Goal: Transaction & Acquisition: Purchase product/service

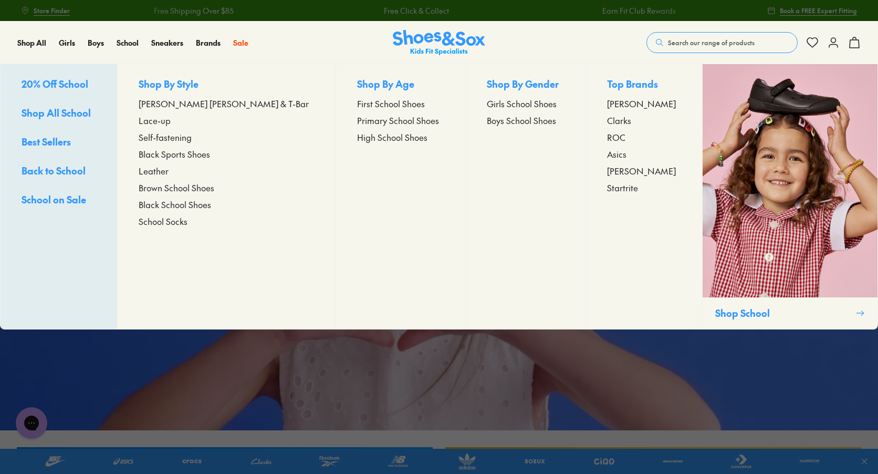
click at [383, 120] on span "Primary School Shoes" at bounding box center [398, 120] width 82 height 13
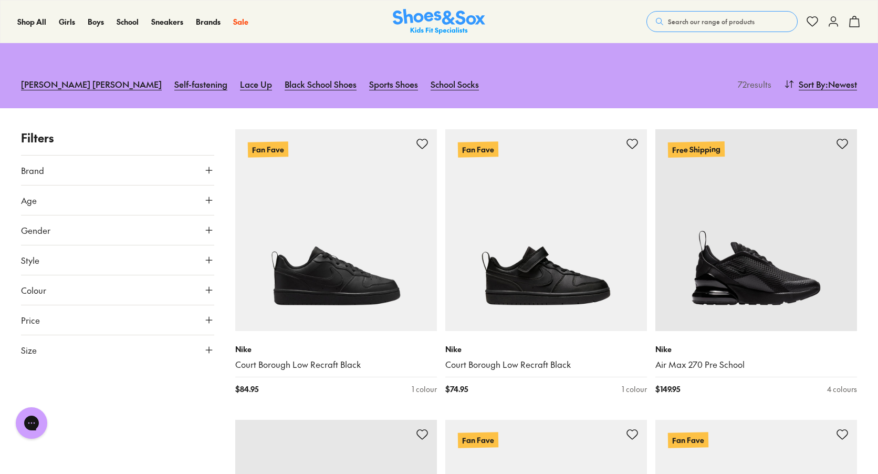
scroll to position [92, 0]
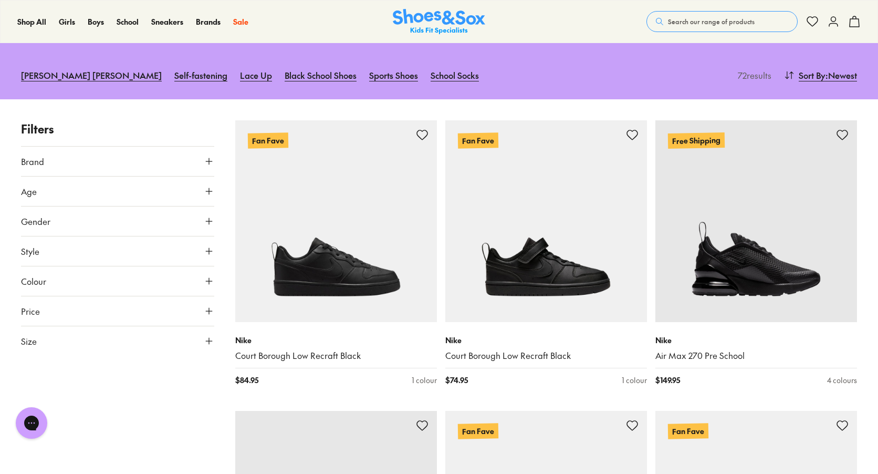
click at [100, 344] on button "Size" at bounding box center [117, 340] width 193 height 29
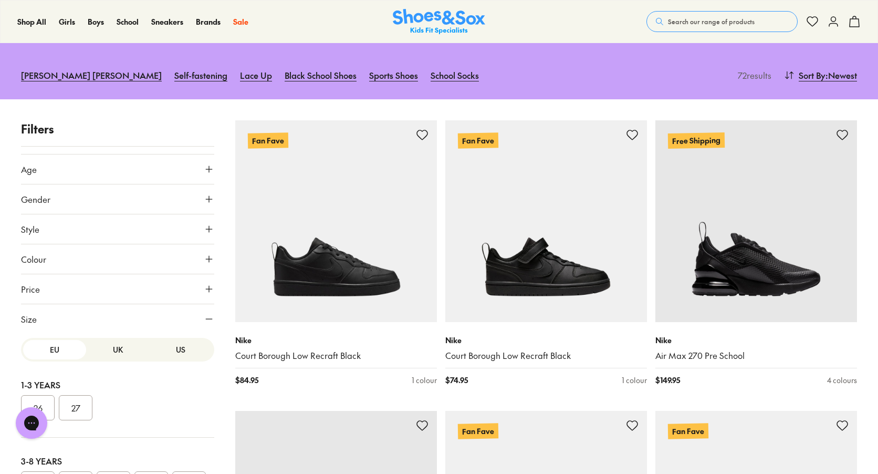
scroll to position [22, 0]
click at [179, 352] on button "US" at bounding box center [180, 349] width 63 height 19
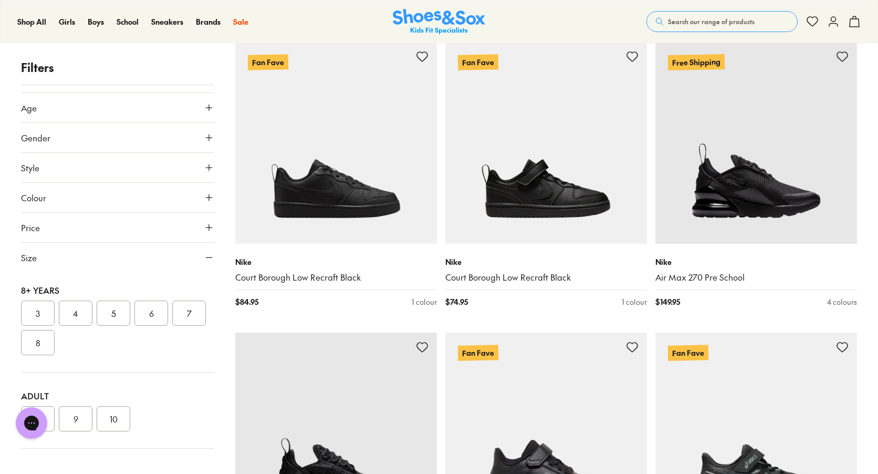
click at [55, 342] on button "8" at bounding box center [38, 342] width 34 height 25
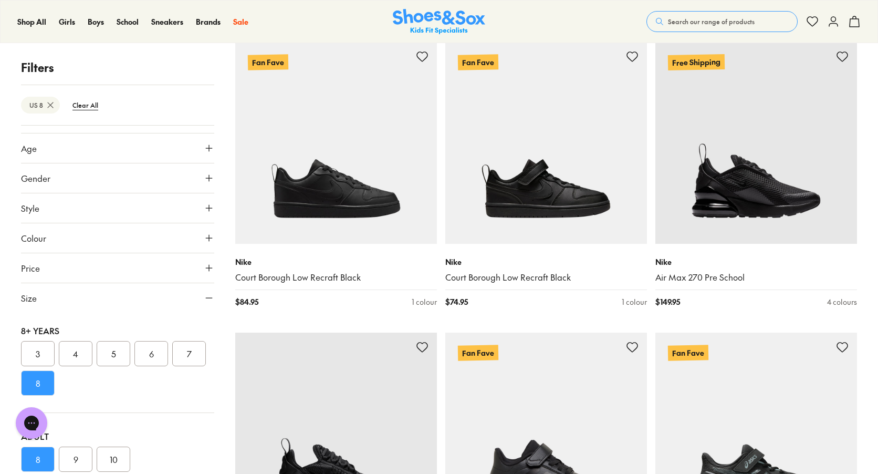
scroll to position [99, 0]
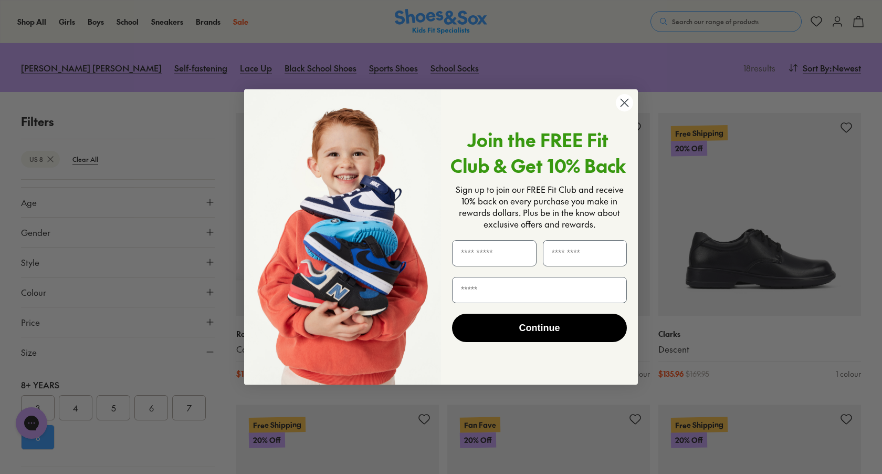
click at [630, 105] on circle "Close dialog" at bounding box center [624, 102] width 17 height 17
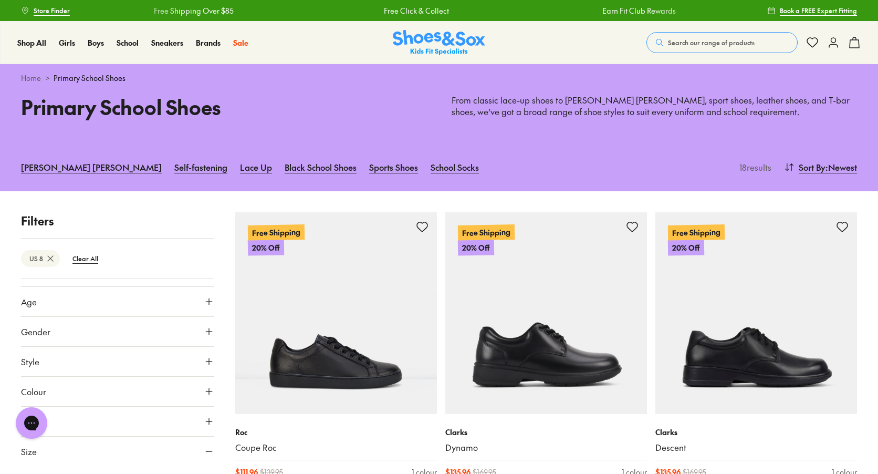
scroll to position [0, 0]
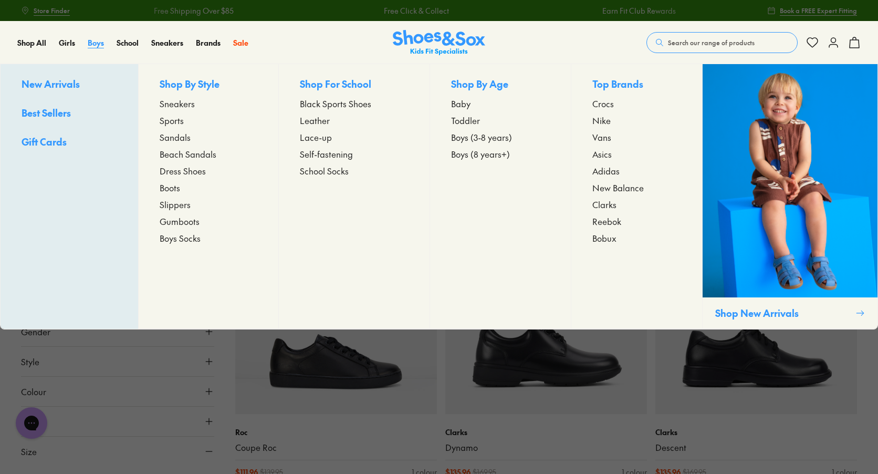
click at [98, 42] on span "Boys" at bounding box center [96, 42] width 16 height 11
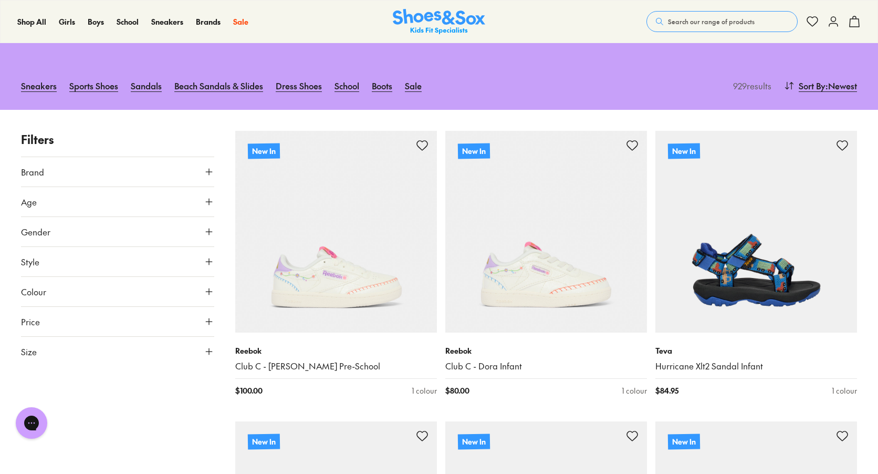
scroll to position [106, 0]
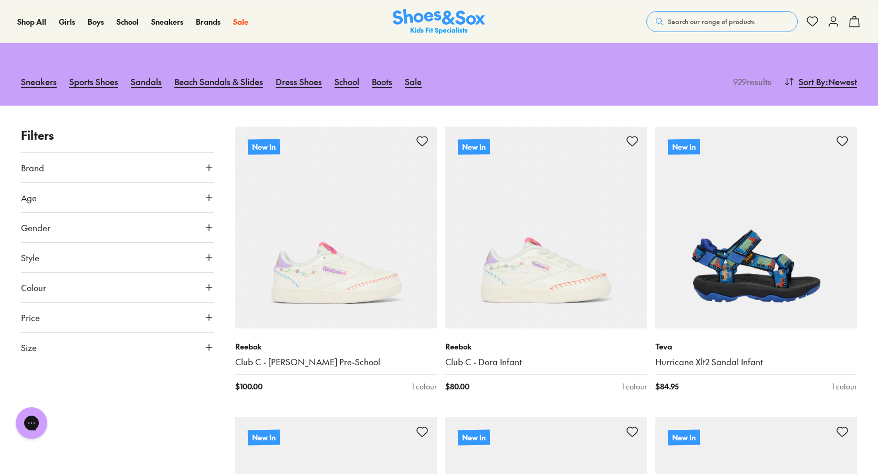
click at [118, 346] on button "Size" at bounding box center [117, 347] width 193 height 29
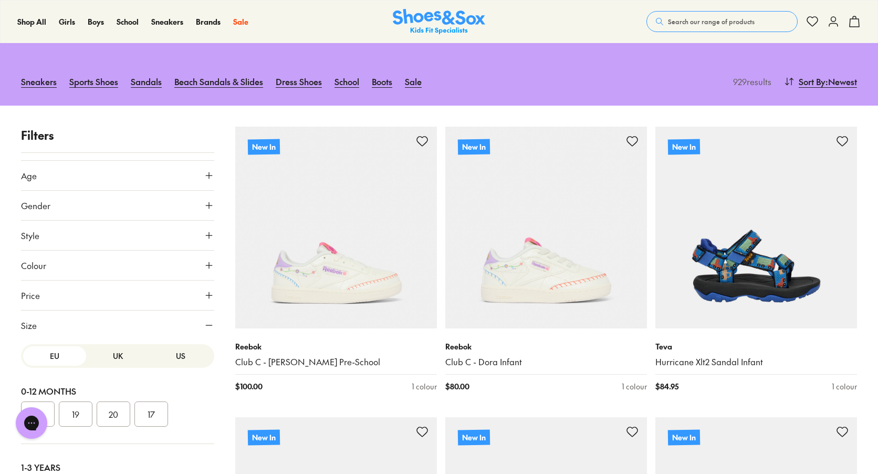
scroll to position [22, 0]
click at [170, 348] on button "US" at bounding box center [180, 355] width 63 height 19
click at [55, 411] on button "8" at bounding box center [38, 410] width 34 height 25
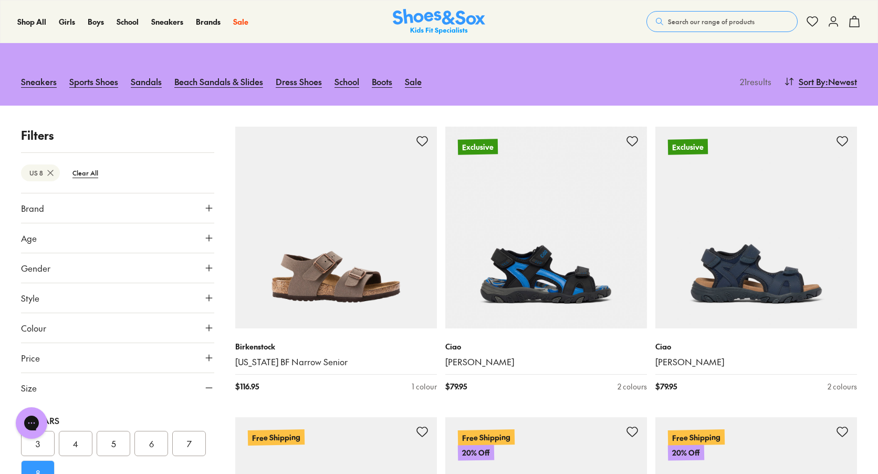
click at [94, 328] on button "Colour" at bounding box center [117, 327] width 193 height 29
click at [56, 350] on p "( 14 )" at bounding box center [62, 352] width 12 height 11
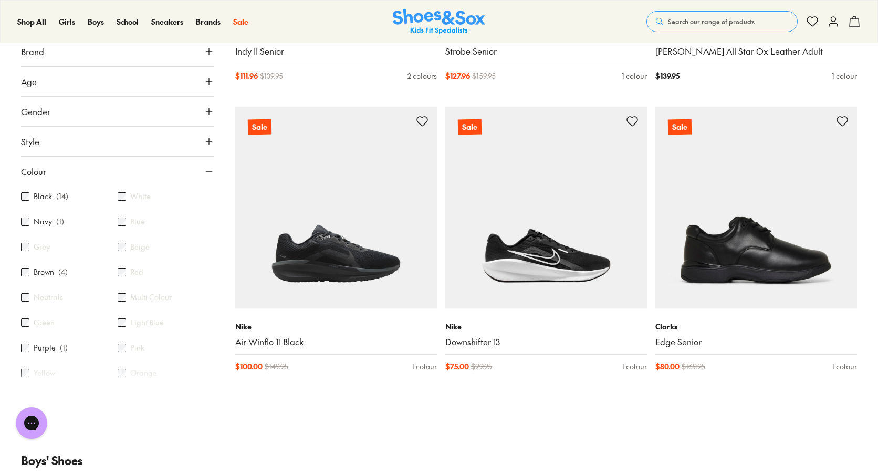
scroll to position [1287, 0]
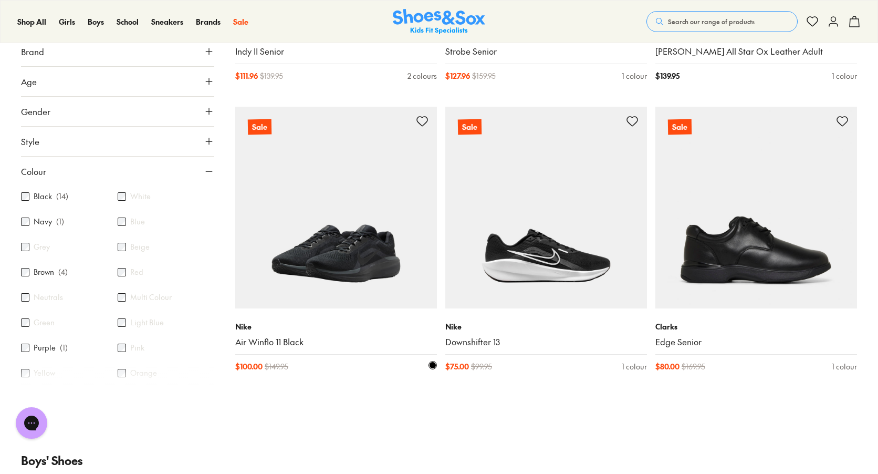
click at [367, 258] on img at bounding box center [336, 208] width 202 height 202
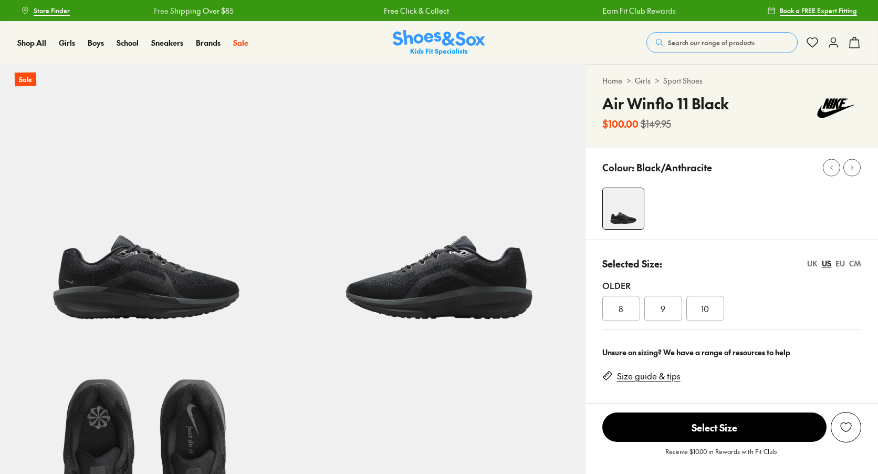
select select "*"
click at [626, 310] on div "8" at bounding box center [622, 308] width 38 height 25
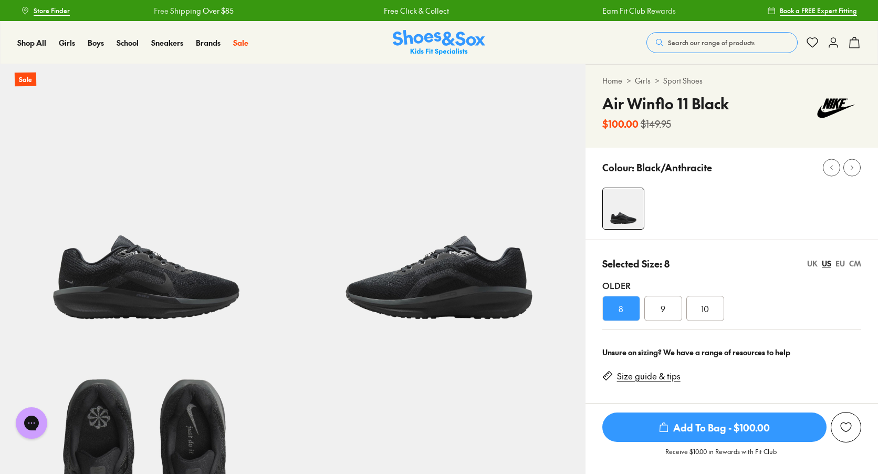
click at [172, 269] on img at bounding box center [146, 210] width 293 height 293
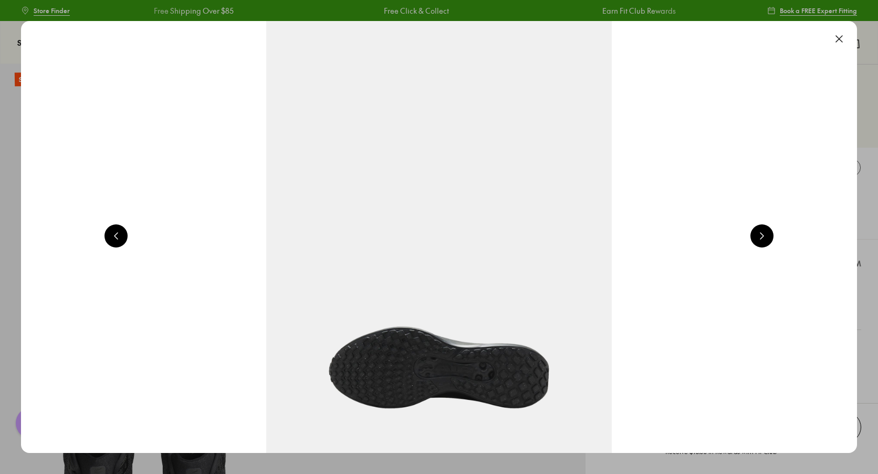
scroll to position [0, 840]
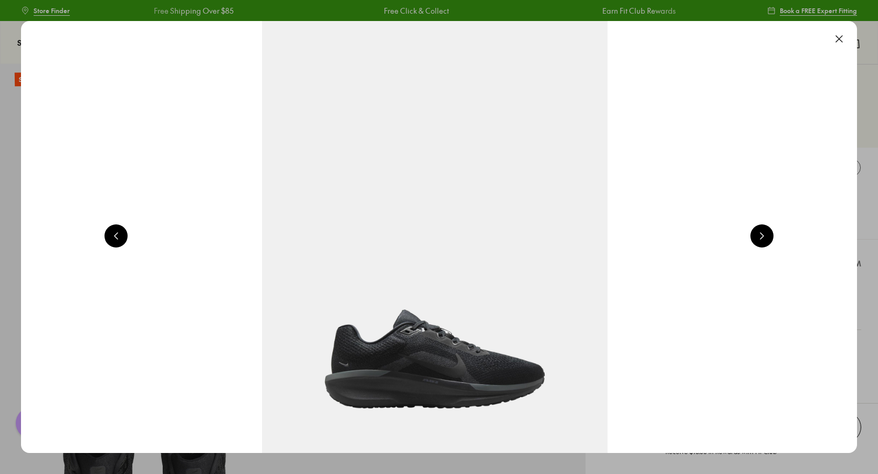
click at [771, 233] on button at bounding box center [762, 235] width 23 height 23
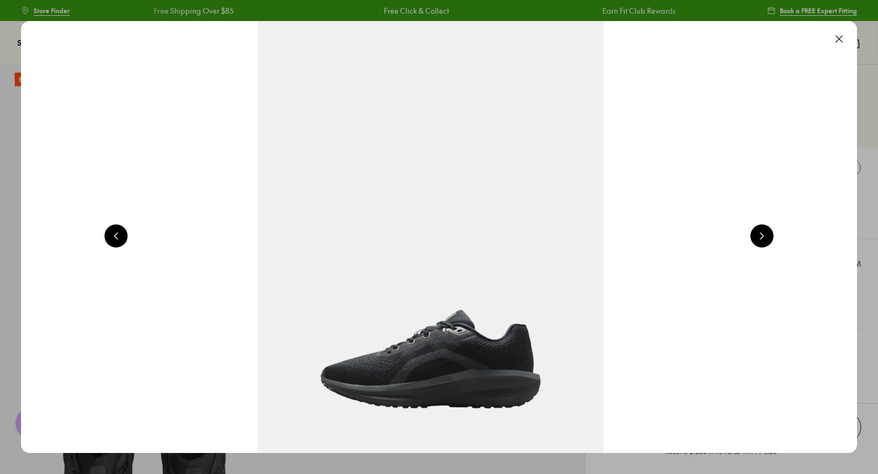
click at [771, 233] on button at bounding box center [762, 235] width 23 height 23
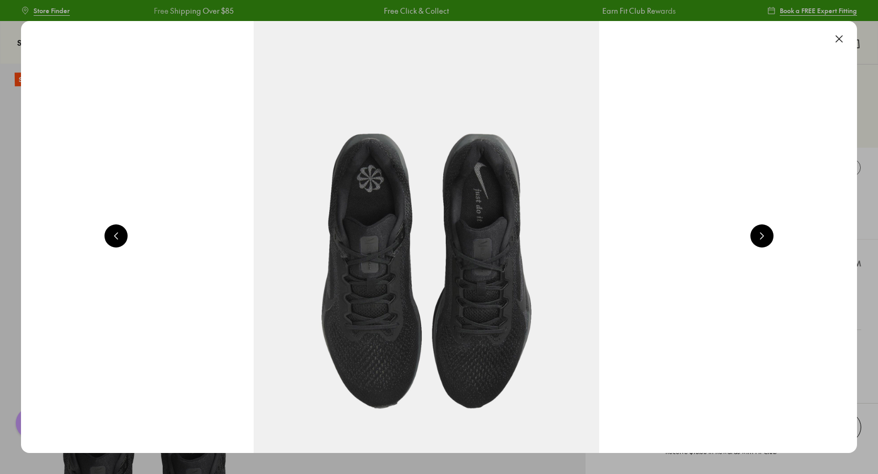
click at [771, 233] on button at bounding box center [762, 235] width 23 height 23
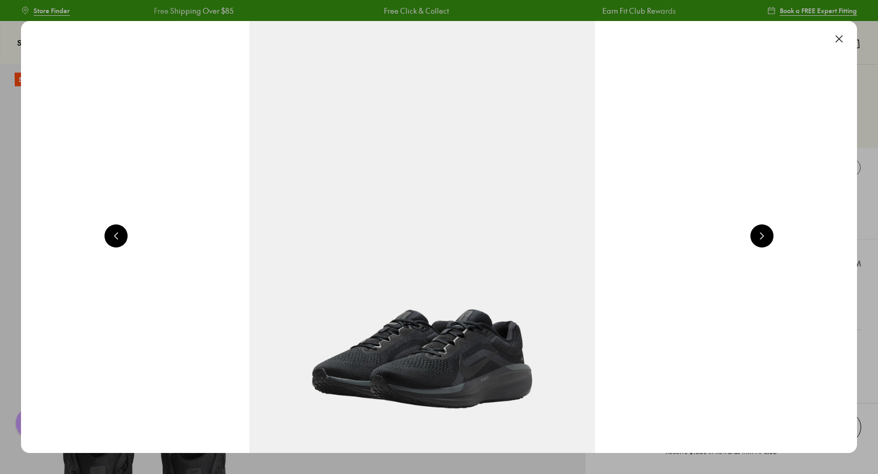
click at [771, 233] on button at bounding box center [762, 235] width 23 height 23
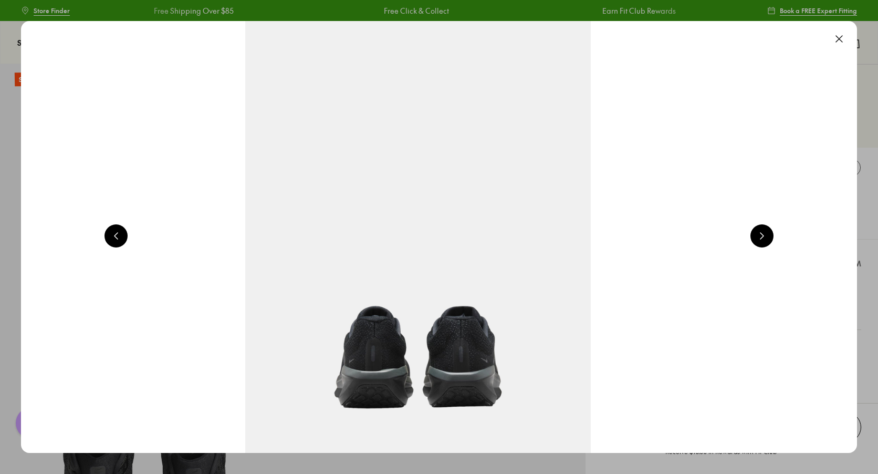
click at [771, 233] on button at bounding box center [762, 235] width 23 height 23
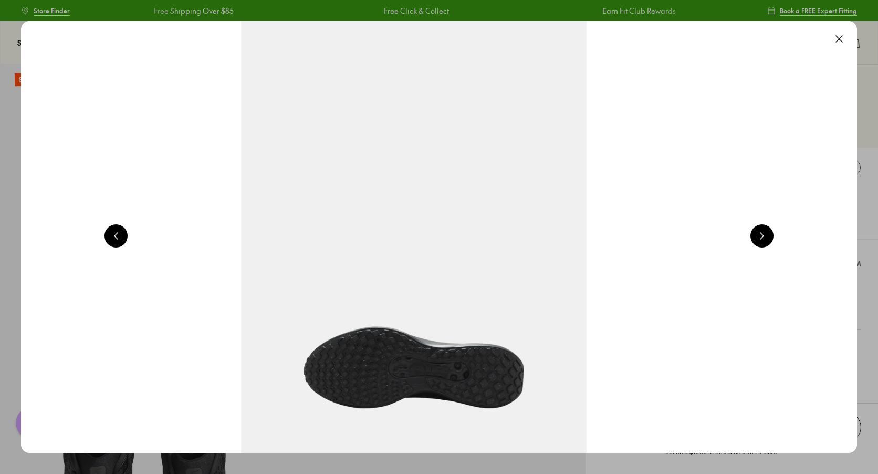
click at [771, 233] on button at bounding box center [762, 235] width 23 height 23
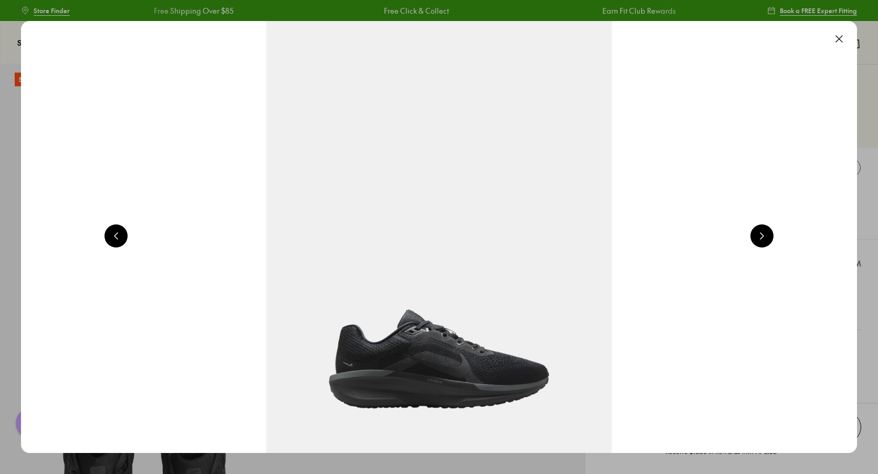
click at [771, 233] on button at bounding box center [762, 235] width 23 height 23
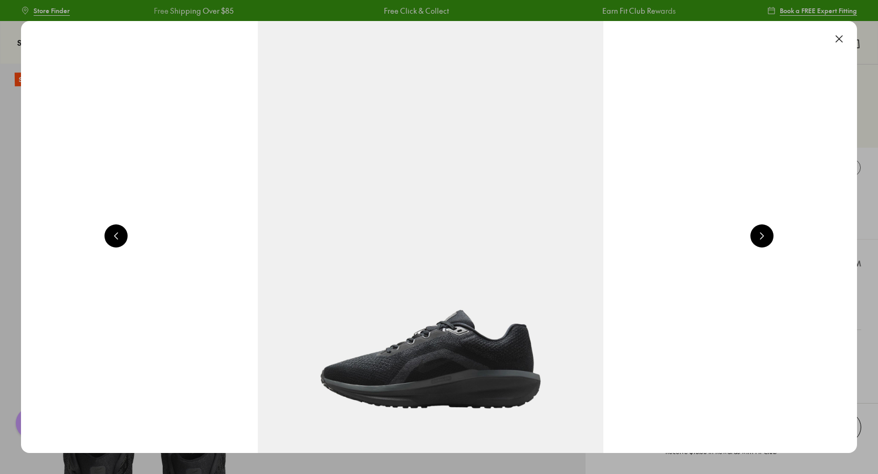
click at [771, 233] on button at bounding box center [762, 235] width 23 height 23
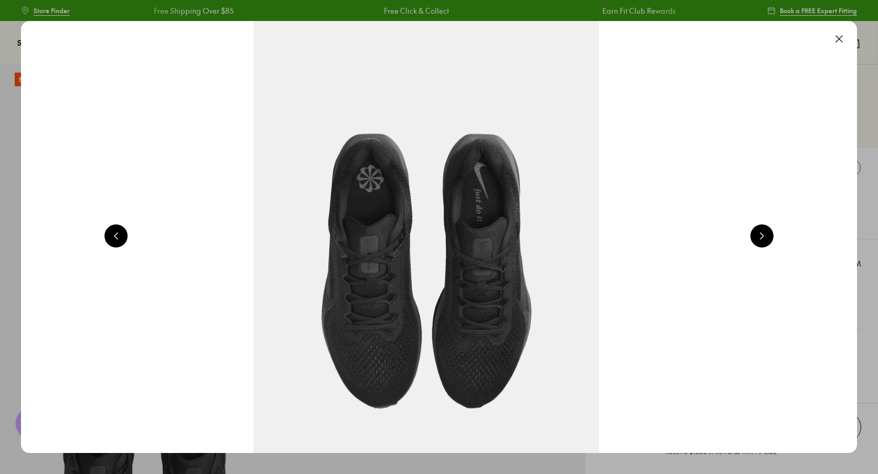
click at [771, 233] on button at bounding box center [762, 235] width 23 height 23
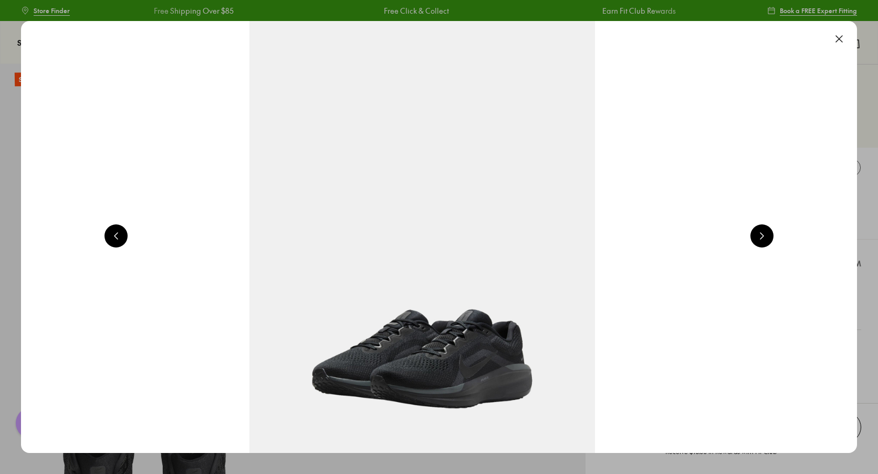
click at [771, 233] on button at bounding box center [762, 235] width 23 height 23
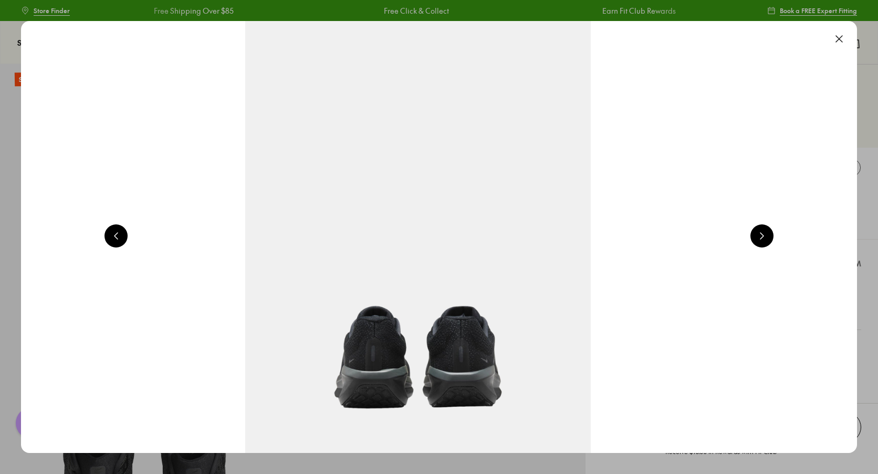
click at [495, 382] on img at bounding box center [418, 237] width 836 height 432
click at [842, 30] on button at bounding box center [839, 38] width 23 height 23
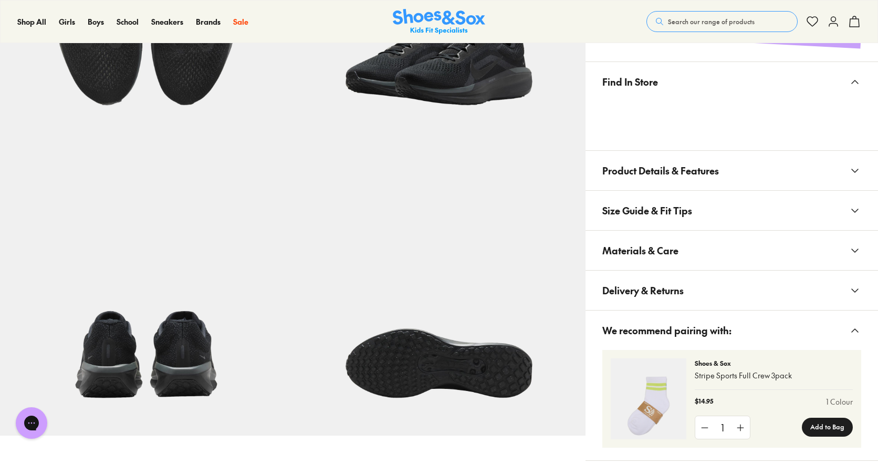
scroll to position [508, 0]
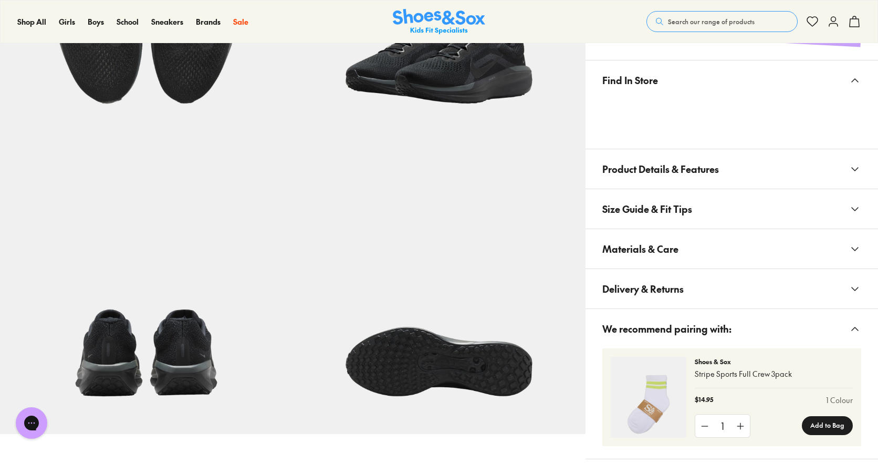
click at [190, 367] on img at bounding box center [146, 287] width 293 height 293
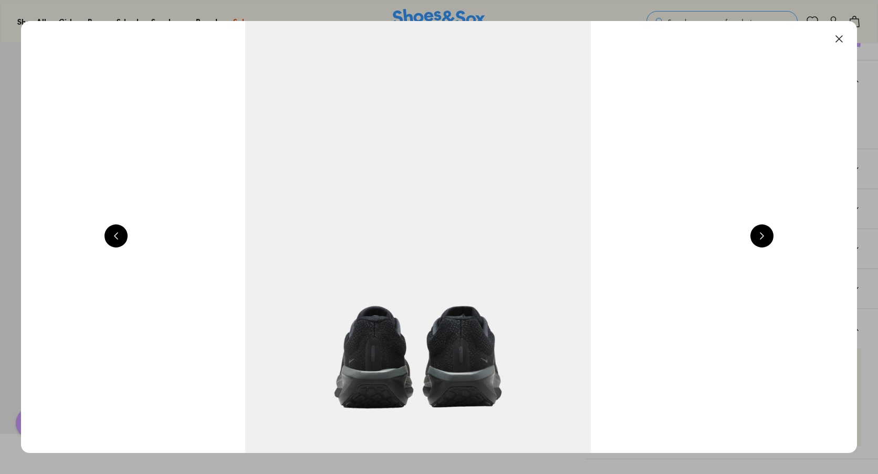
click at [397, 371] on img at bounding box center [418, 237] width 836 height 432
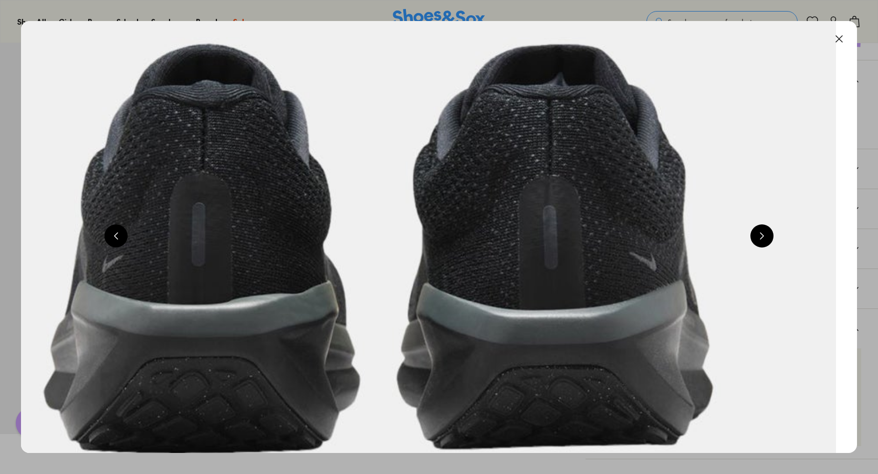
click at [841, 38] on button at bounding box center [839, 38] width 23 height 23
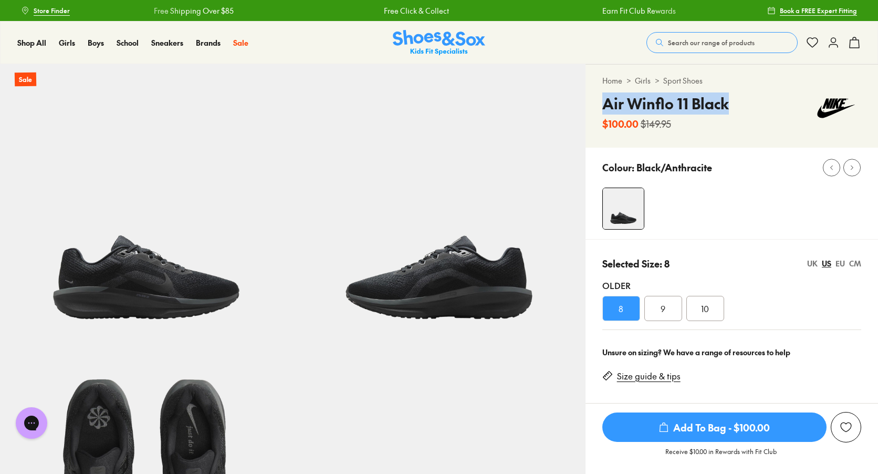
drag, startPoint x: 730, startPoint y: 105, endPoint x: 602, endPoint y: 105, distance: 127.6
click at [603, 105] on div "Air Winflo 11 Black $100.00 $149.95" at bounding box center [732, 111] width 259 height 38
copy h4 "Air Winflo 11 Black"
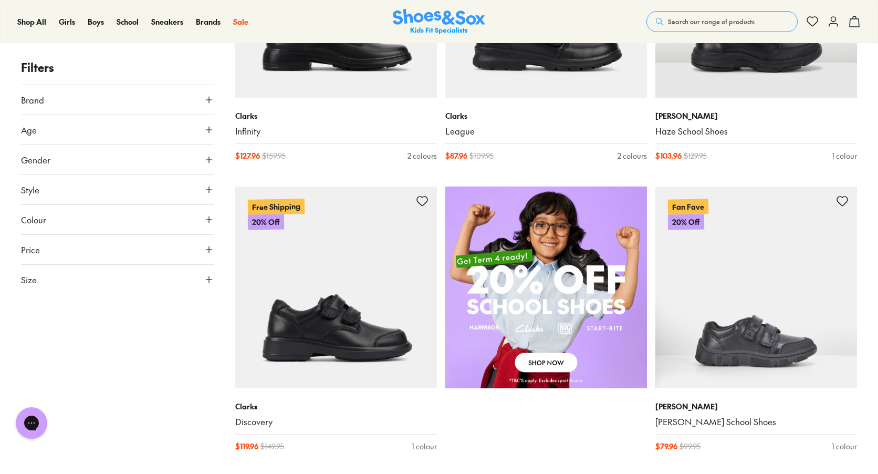
scroll to position [602, 0]
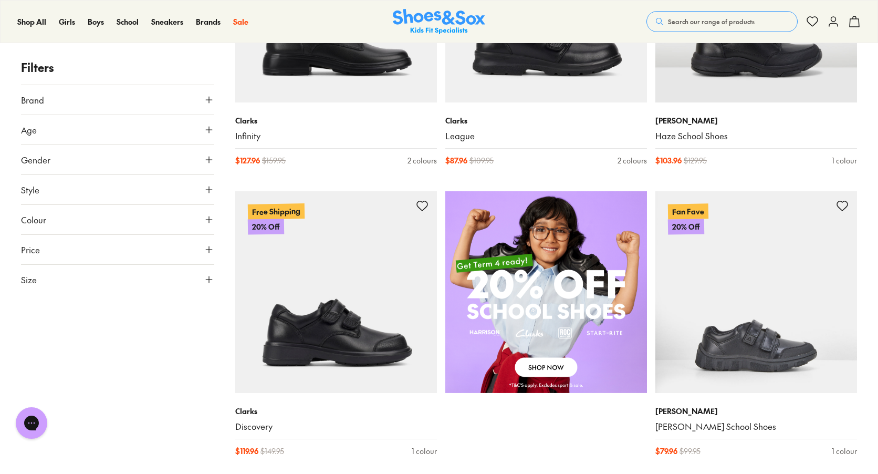
click at [190, 130] on button "Age" at bounding box center [117, 129] width 193 height 29
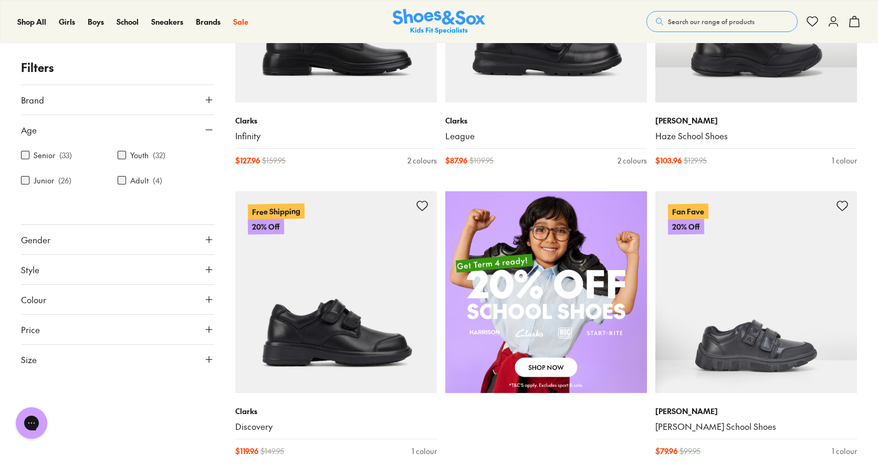
click at [56, 182] on div "Junior ( 26 )" at bounding box center [69, 180] width 97 height 13
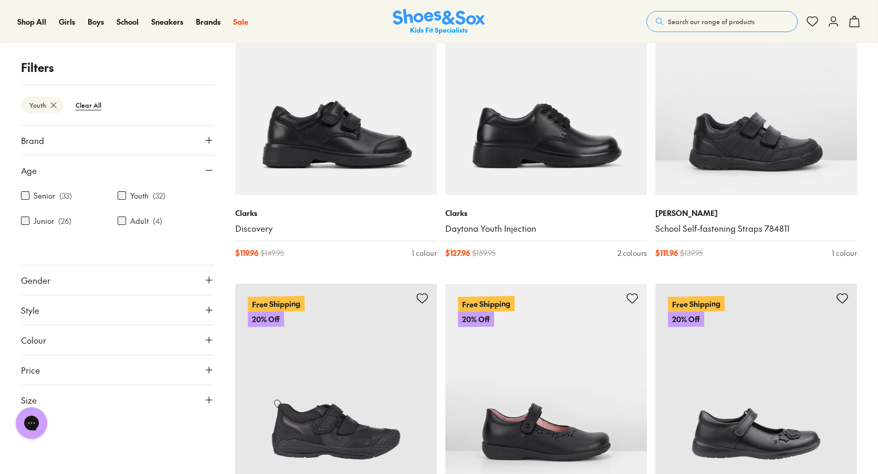
scroll to position [220, 0]
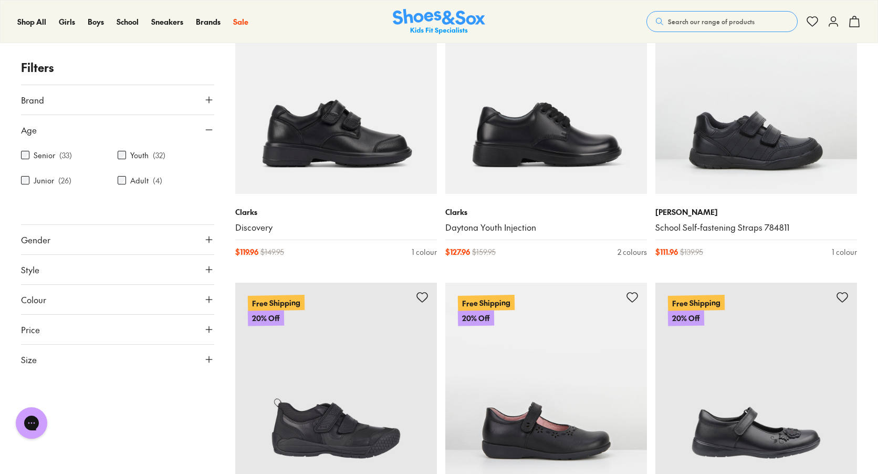
scroll to position [98, 0]
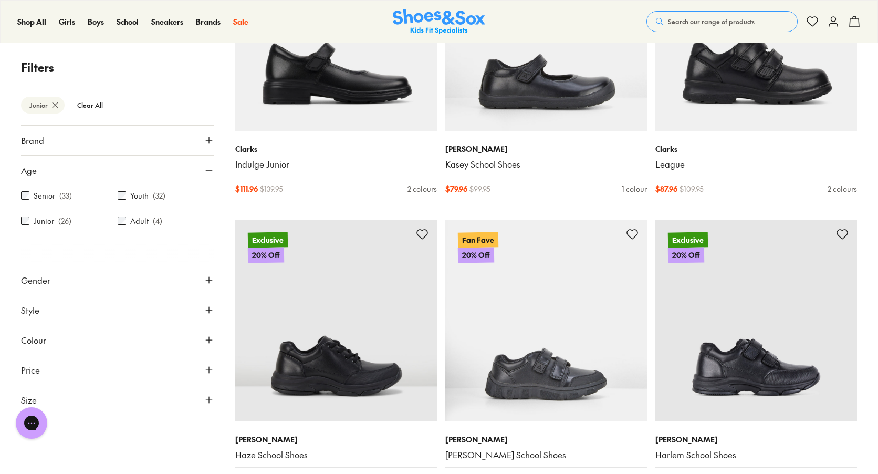
scroll to position [285, 0]
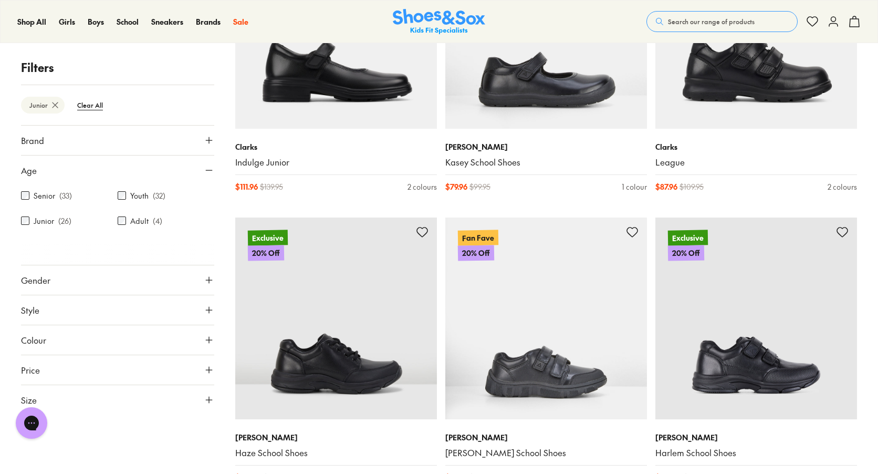
click at [115, 277] on button "Gender" at bounding box center [117, 279] width 193 height 29
click at [186, 316] on label "Boys" at bounding box center [188, 310] width 47 height 19
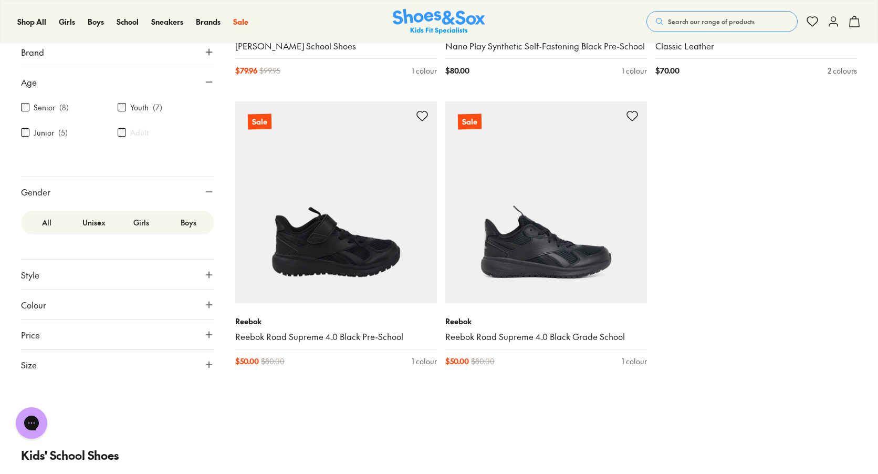
scroll to position [424, 0]
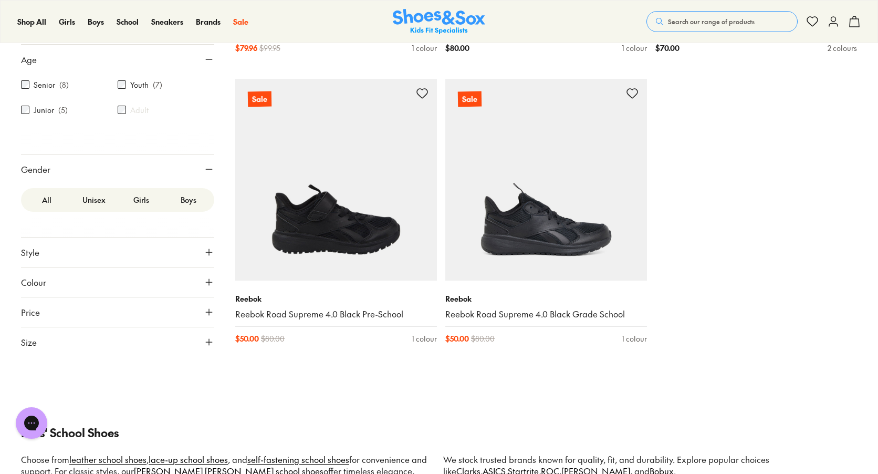
click at [166, 346] on button "Size" at bounding box center [117, 341] width 193 height 29
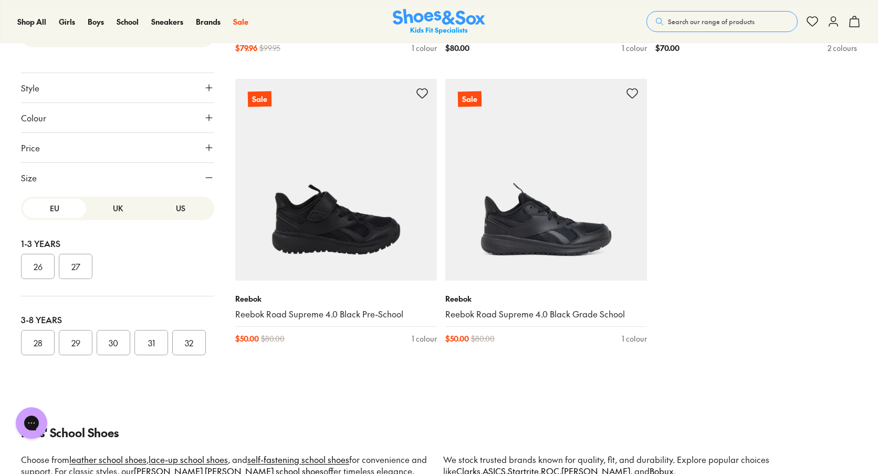
scroll to position [159, 0]
click at [175, 207] on button "US" at bounding box center [180, 207] width 63 height 19
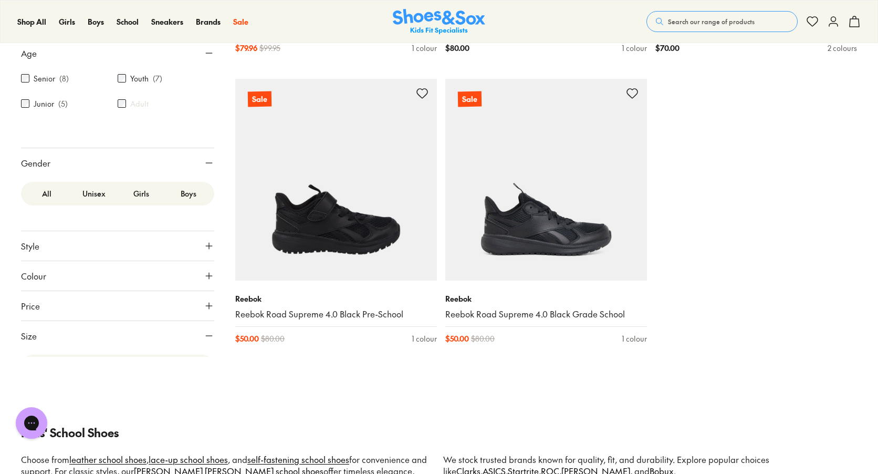
scroll to position [0, 0]
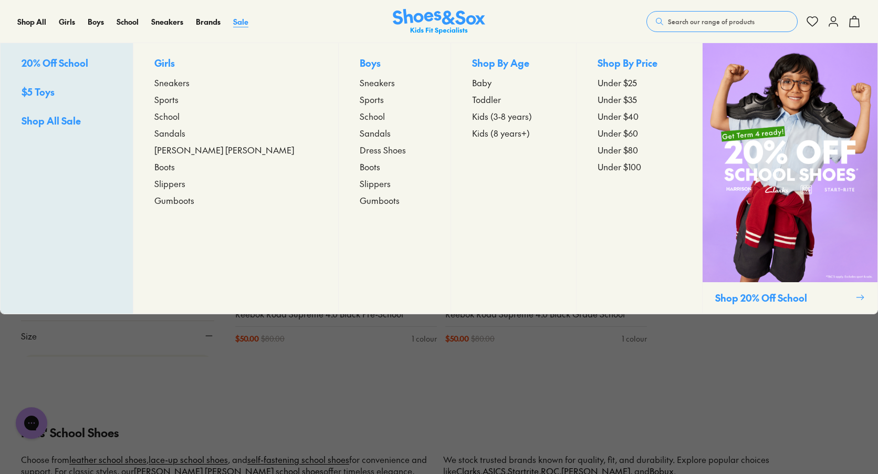
click at [244, 21] on span "Sale" at bounding box center [240, 21] width 15 height 11
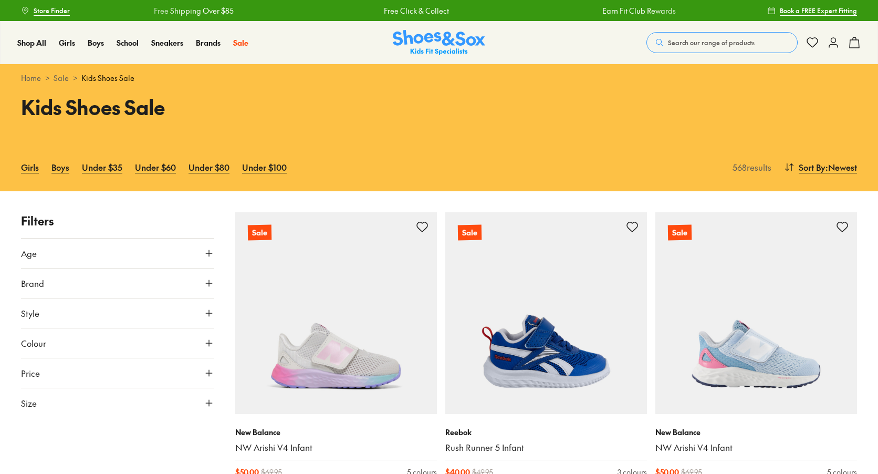
click at [150, 414] on button "Size" at bounding box center [117, 402] width 193 height 29
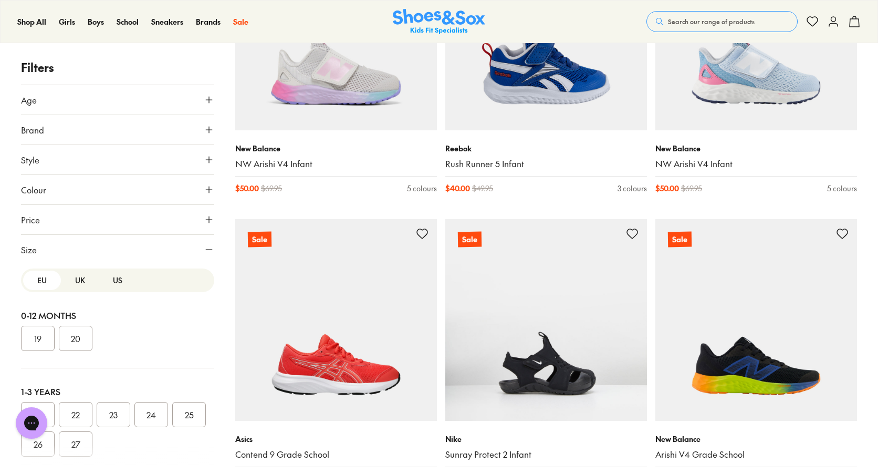
scroll to position [295, 0]
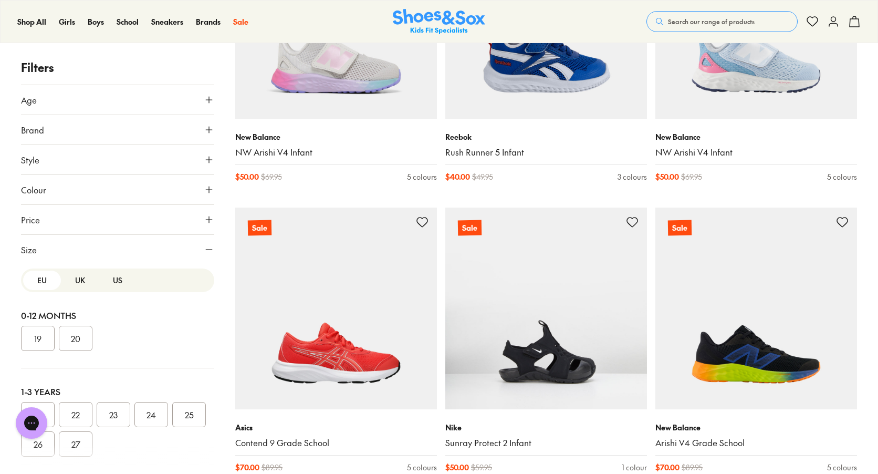
click at [113, 282] on button "US" at bounding box center [118, 280] width 38 height 19
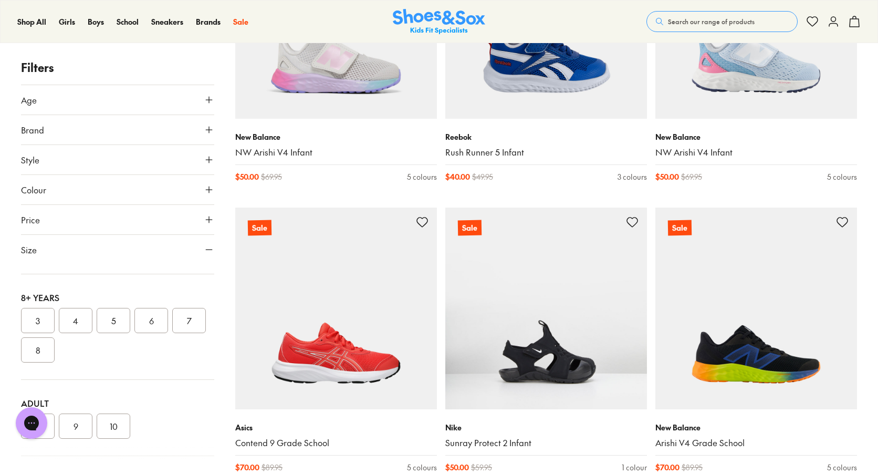
scroll to position [306, 0]
click at [42, 354] on button "8" at bounding box center [38, 349] width 34 height 25
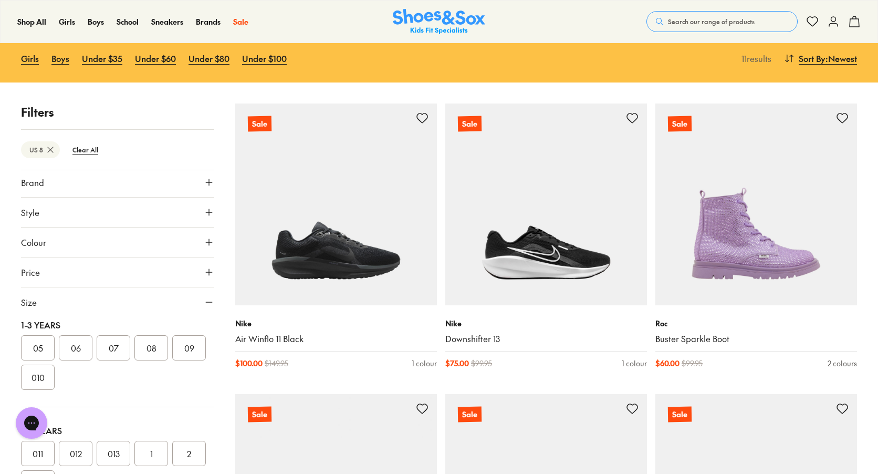
scroll to position [119, 0]
click at [133, 237] on button "Colour" at bounding box center [117, 241] width 193 height 29
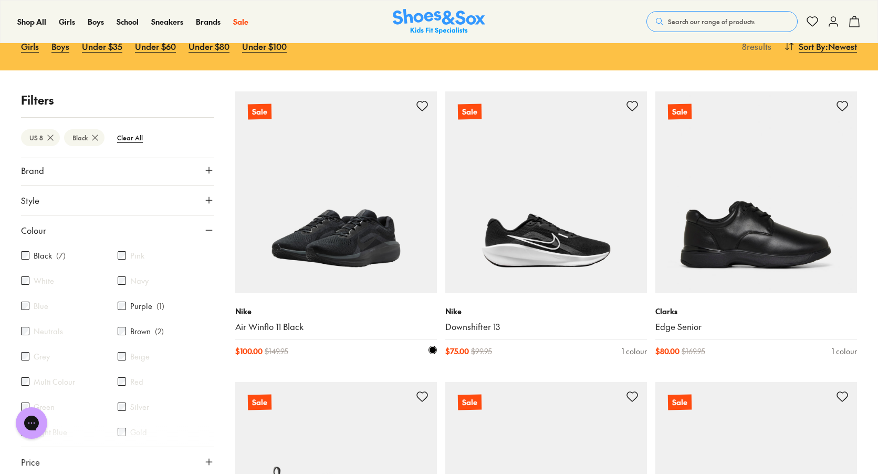
scroll to position [120, 0]
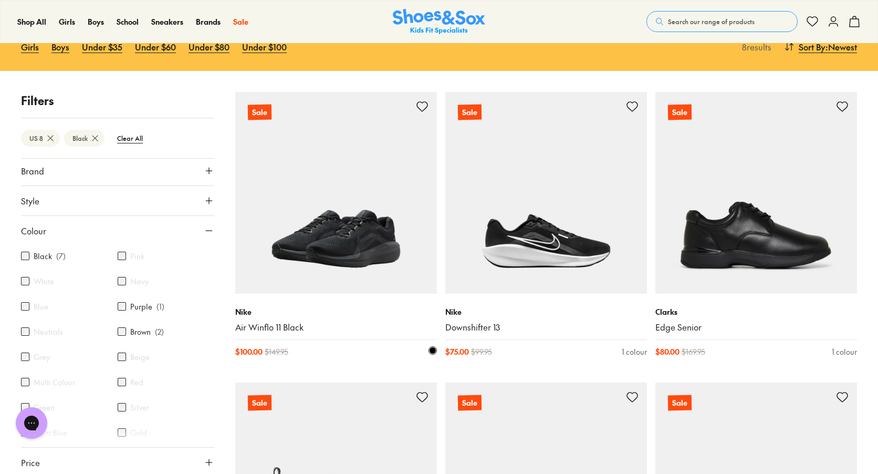
click at [328, 231] on img at bounding box center [336, 193] width 202 height 202
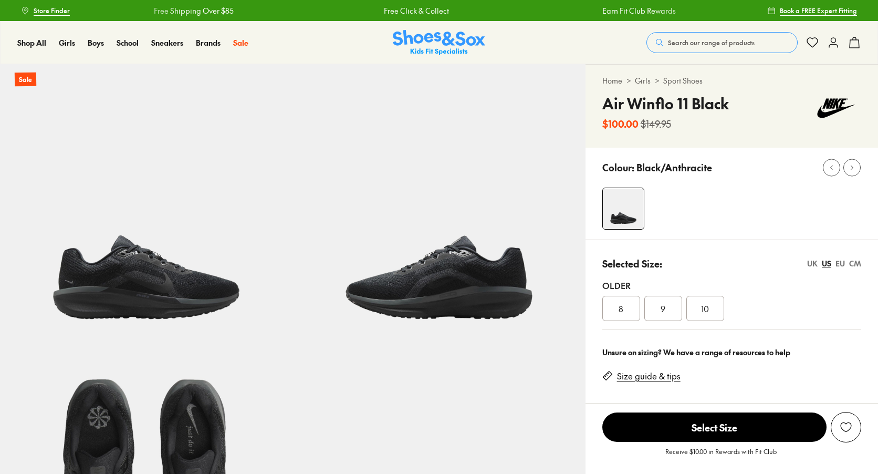
select select "*"
click at [631, 310] on div "8" at bounding box center [622, 308] width 38 height 25
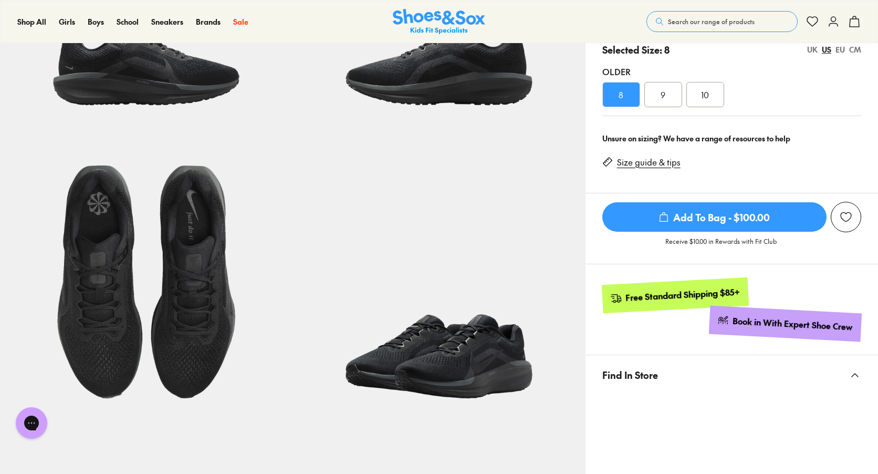
scroll to position [217, 0]
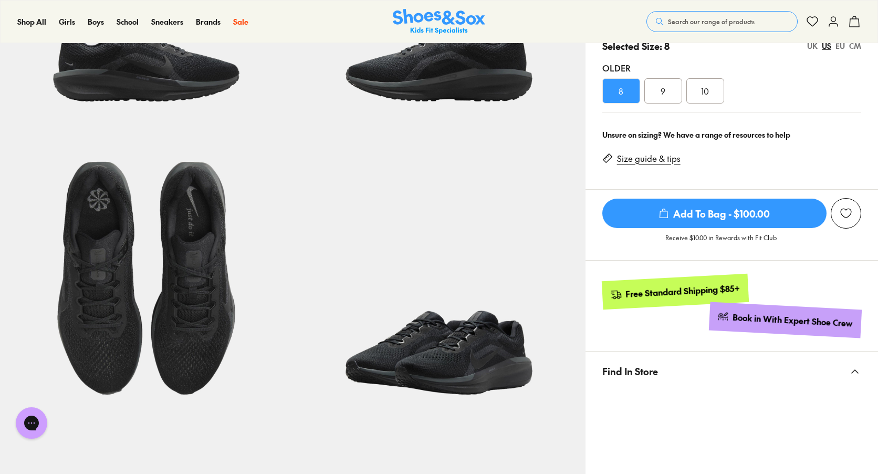
click at [859, 370] on icon at bounding box center [855, 371] width 13 height 13
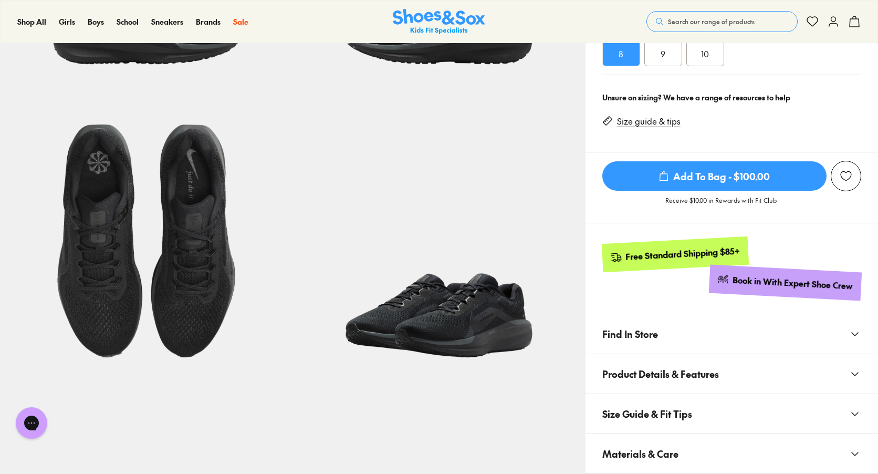
scroll to position [277, 0]
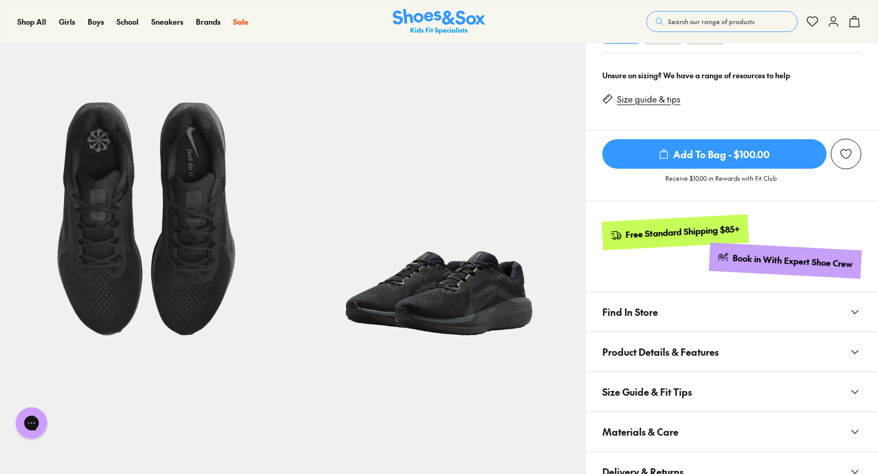
click at [853, 316] on icon at bounding box center [855, 312] width 13 height 13
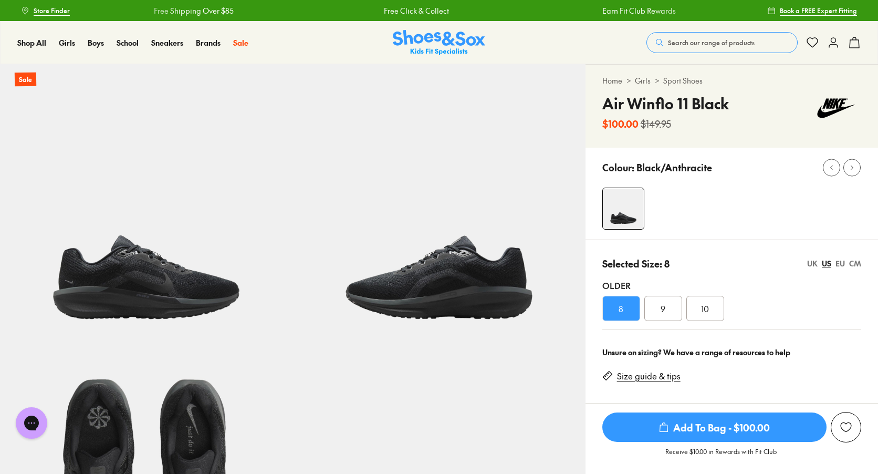
scroll to position [0, 0]
click at [786, 424] on span "Add To Bag - $100.00" at bounding box center [715, 426] width 224 height 29
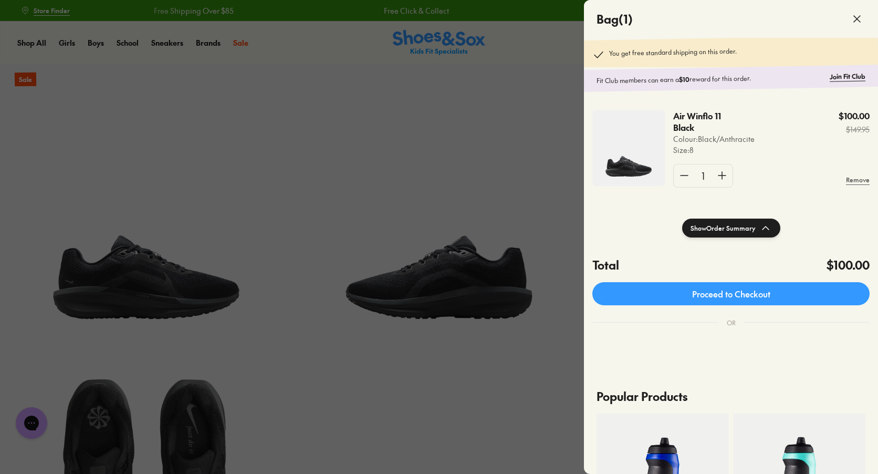
click at [452, 164] on div at bounding box center [439, 237] width 878 height 474
